Goal: Information Seeking & Learning: Learn about a topic

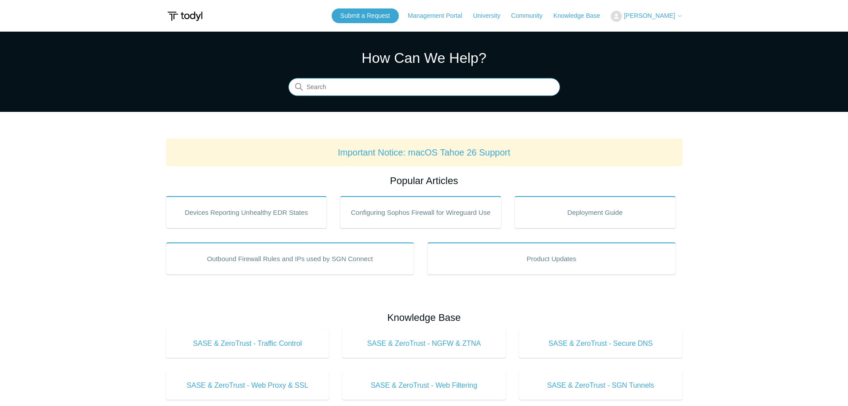
click at [379, 89] on input "Search" at bounding box center [425, 87] width 272 height 18
type input "L"
type input "SASE rdp"
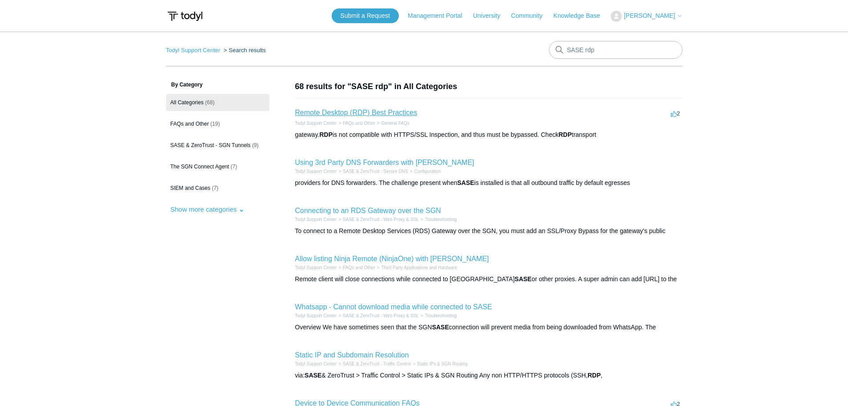
click at [370, 111] on link "Remote Desktop (RDP) Best Practices" at bounding box center [356, 113] width 122 height 8
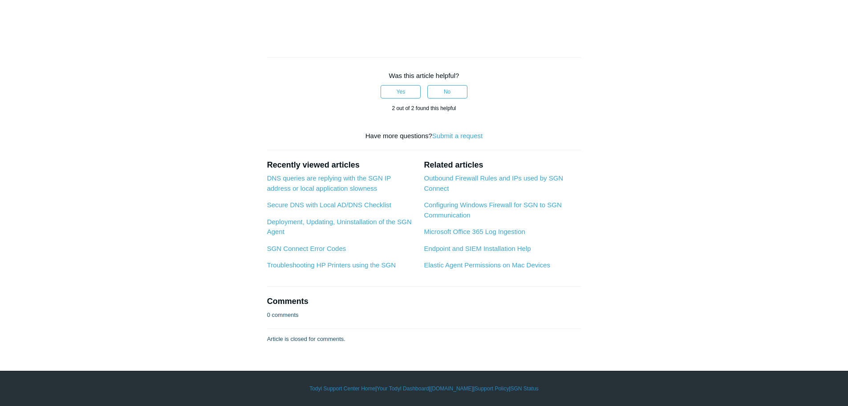
scroll to position [935, 0]
